Goal: Task Accomplishment & Management: Manage account settings

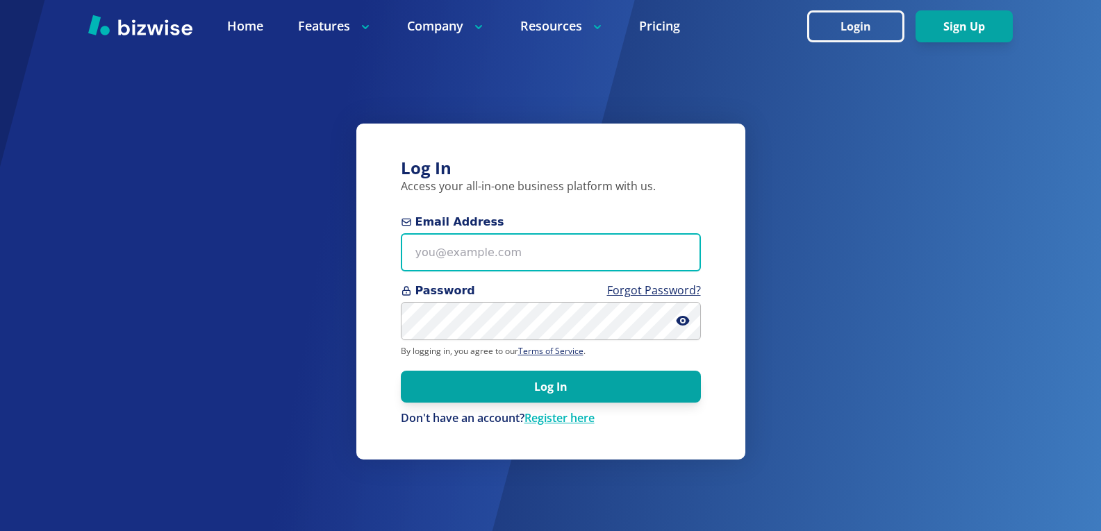
click at [559, 244] on input "Email Address" at bounding box center [551, 252] width 300 height 38
type input "wesrichmond78@gmail.com"
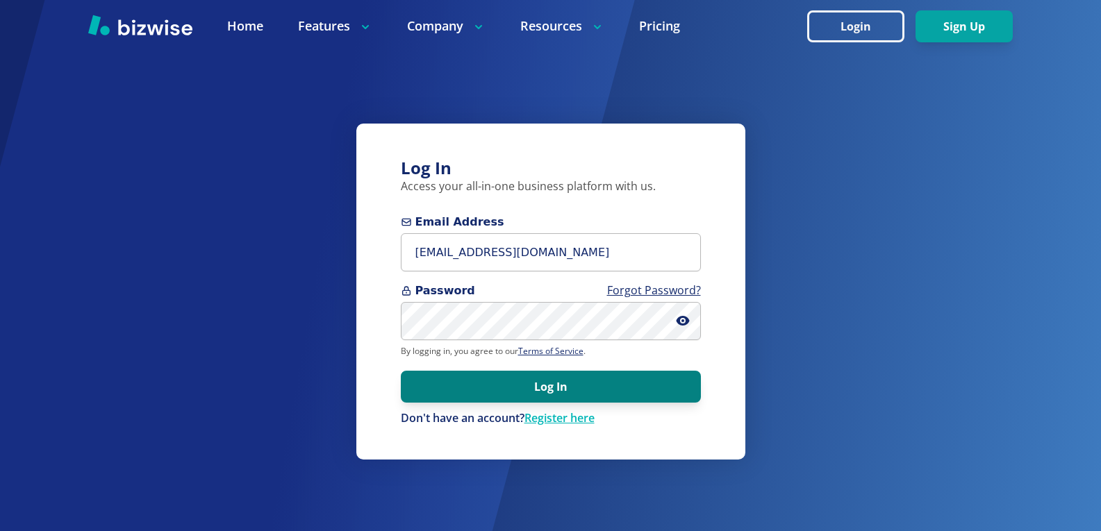
click at [526, 394] on button "Log In" at bounding box center [551, 387] width 300 height 32
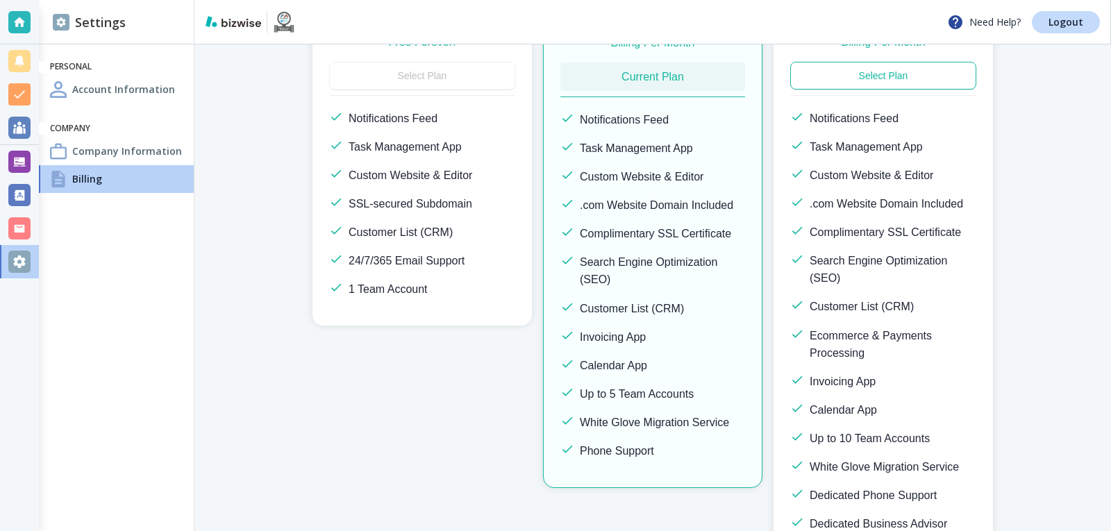
scroll to position [278, 0]
